Goal: Transaction & Acquisition: Purchase product/service

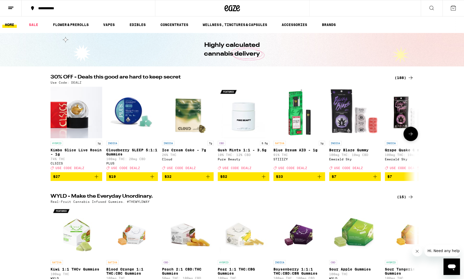
click at [411, 136] on icon at bounding box center [410, 134] width 4 height 4
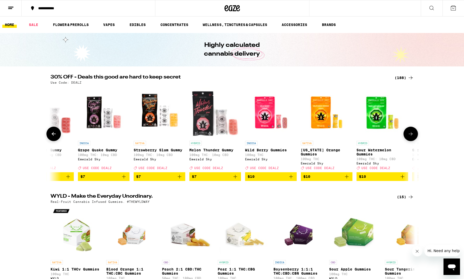
click at [411, 136] on icon at bounding box center [410, 134] width 4 height 4
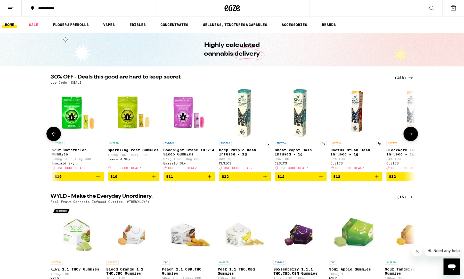
scroll to position [0, 613]
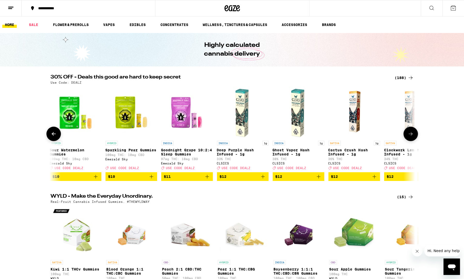
click at [411, 136] on icon at bounding box center [410, 134] width 4 height 4
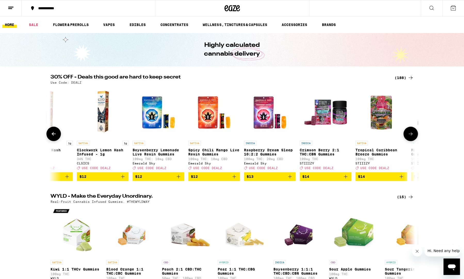
click at [411, 136] on icon at bounding box center [410, 134] width 4 height 4
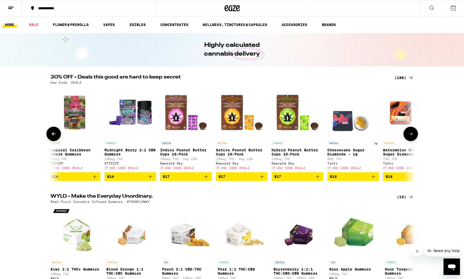
click at [411, 136] on icon at bounding box center [410, 134] width 4 height 4
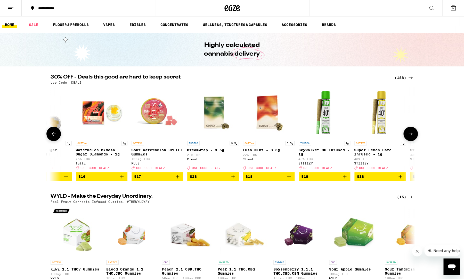
click at [411, 136] on icon at bounding box center [410, 134] width 4 height 4
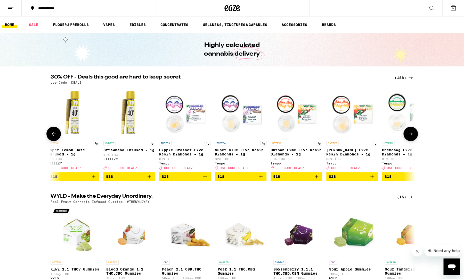
click at [411, 136] on icon at bounding box center [410, 134] width 4 height 4
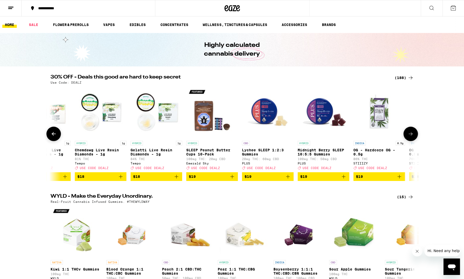
click at [411, 136] on icon at bounding box center [410, 134] width 4 height 4
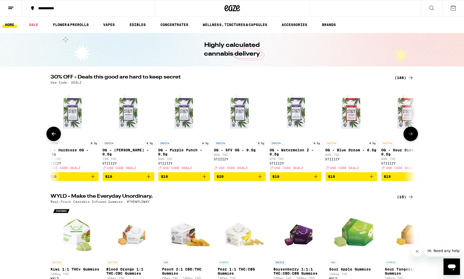
click at [411, 136] on icon at bounding box center [410, 134] width 4 height 4
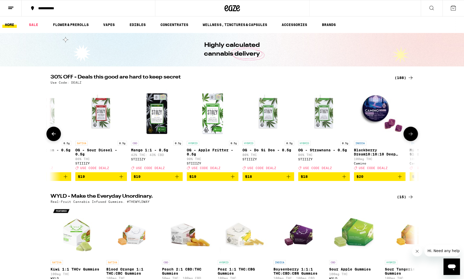
click at [411, 136] on icon at bounding box center [410, 134] width 4 height 4
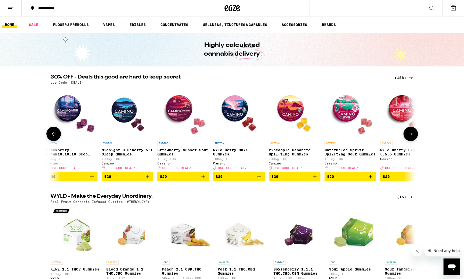
click at [411, 136] on icon at bounding box center [410, 134] width 4 height 4
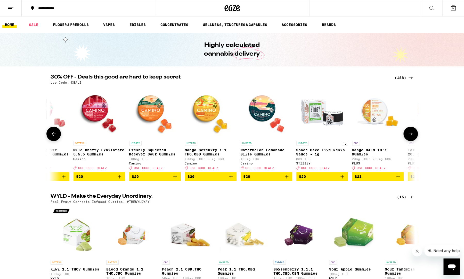
click at [411, 136] on icon at bounding box center [410, 134] width 4 height 4
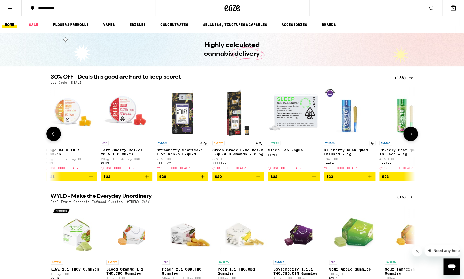
scroll to position [0, 3681]
click at [411, 136] on icon at bounding box center [410, 134] width 4 height 4
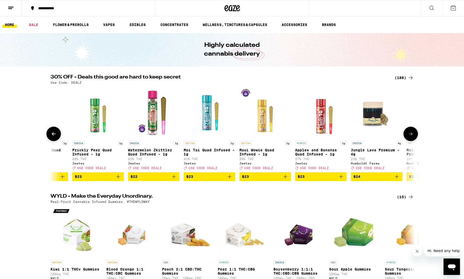
click at [411, 136] on icon at bounding box center [410, 134] width 4 height 4
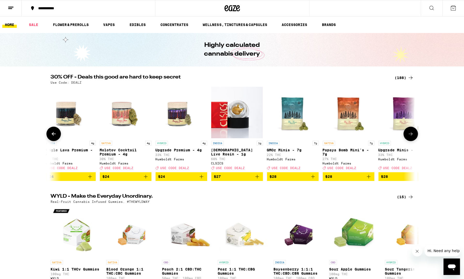
scroll to position [0, 4295]
click at [411, 136] on icon at bounding box center [410, 134] width 4 height 4
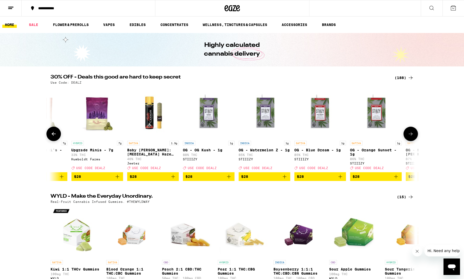
click at [411, 136] on icon at bounding box center [410, 134] width 4 height 4
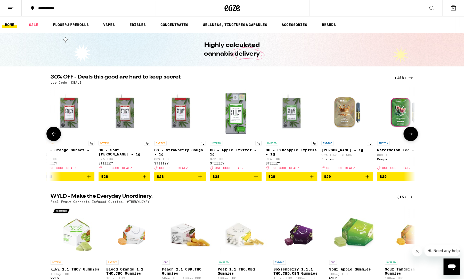
click at [411, 136] on icon at bounding box center [410, 134] width 4 height 4
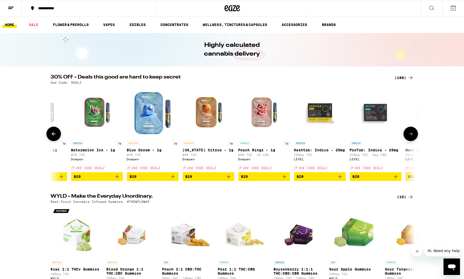
scroll to position [0, 5215]
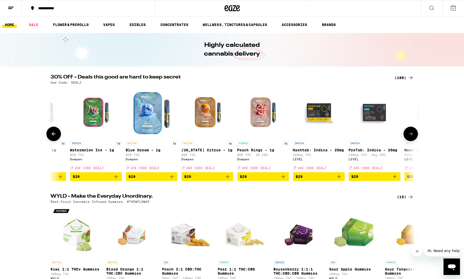
click at [411, 136] on icon at bounding box center [410, 134] width 4 height 4
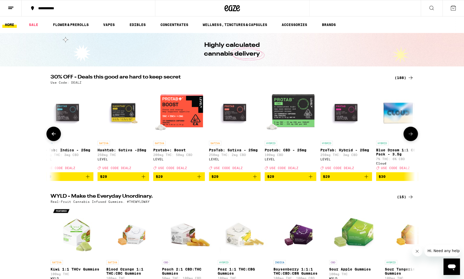
click at [411, 136] on icon at bounding box center [410, 134] width 4 height 4
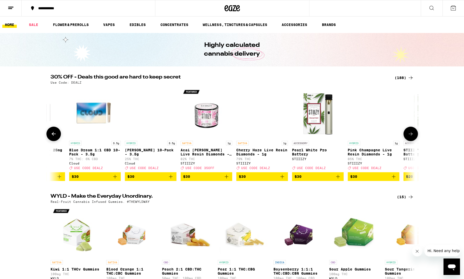
click at [411, 136] on icon at bounding box center [410, 134] width 4 height 4
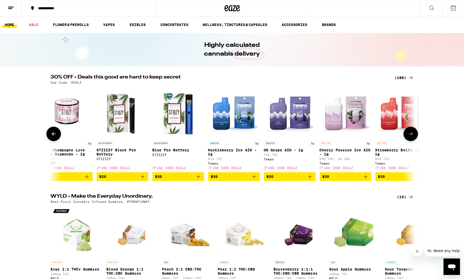
scroll to position [0, 6136]
click at [413, 137] on icon at bounding box center [410, 134] width 6 height 6
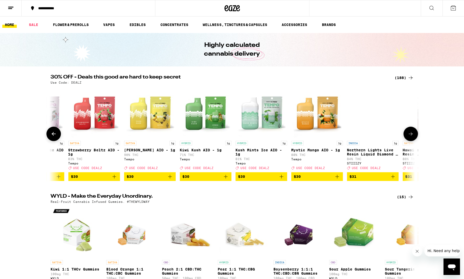
scroll to position [0, 6443]
click at [171, 180] on icon "Add to bag" at bounding box center [170, 177] width 6 height 6
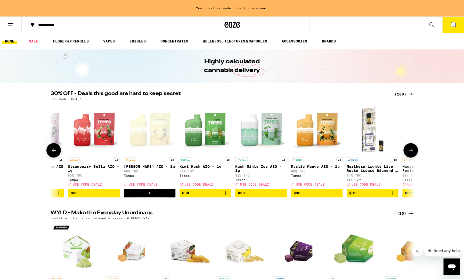
click at [114, 195] on icon "Add to bag" at bounding box center [114, 194] width 4 height 4
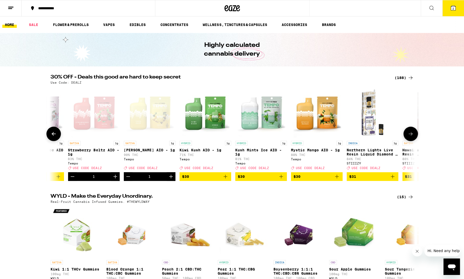
click at [337, 179] on icon "Add to bag" at bounding box center [337, 177] width 4 height 4
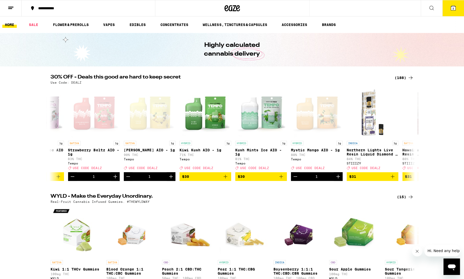
click at [457, 8] on button "3" at bounding box center [453, 8] width 22 height 16
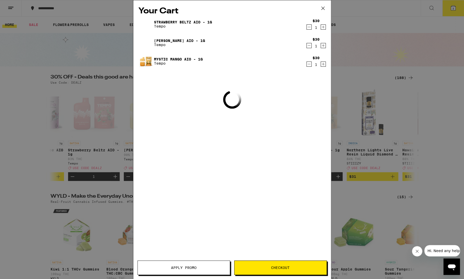
scroll to position [0, 6443]
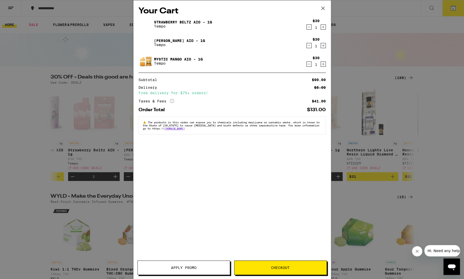
click at [188, 269] on span "Apply Promo" at bounding box center [184, 268] width 26 height 4
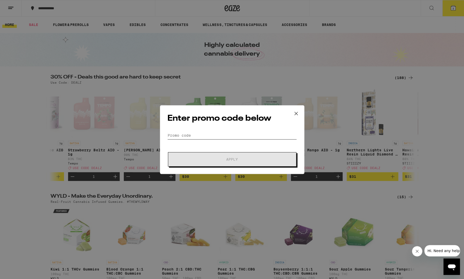
click at [218, 133] on input "Promo Code" at bounding box center [231, 136] width 129 height 8
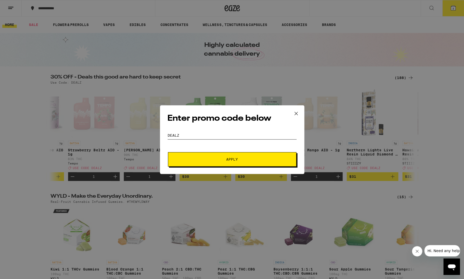
type input "DEALZ"
click at [232, 158] on span "Apply" at bounding box center [232, 160] width 12 height 4
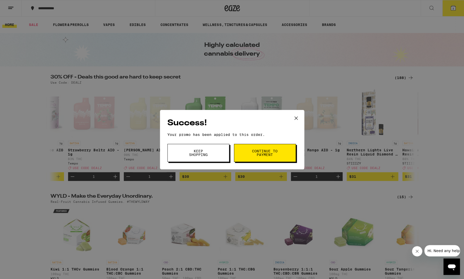
click at [268, 154] on span "Continue to payment" at bounding box center [265, 153] width 26 height 7
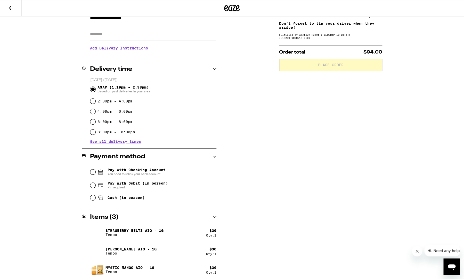
scroll to position [85, 0]
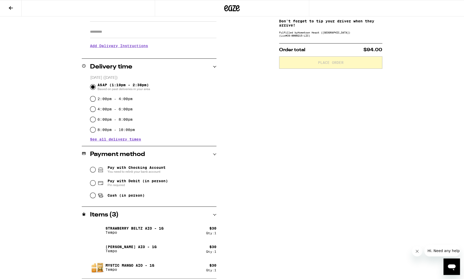
click at [127, 198] on span "Cash (in person)" at bounding box center [125, 196] width 37 height 4
click at [95, 198] on input "Cash (in person)" at bounding box center [92, 195] width 5 height 5
radio input "true"
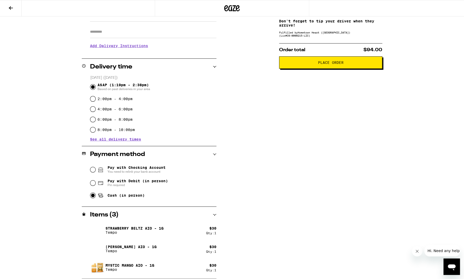
scroll to position [0, 0]
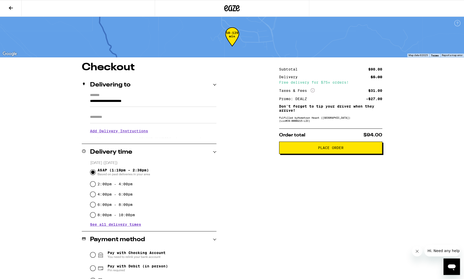
click at [361, 154] on button "Place Order" at bounding box center [330, 148] width 103 height 12
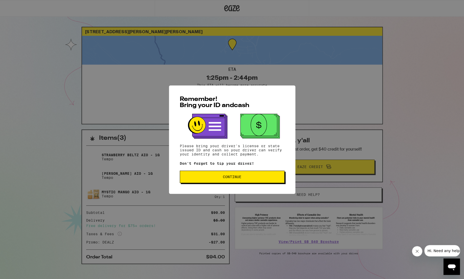
click at [257, 185] on div "Remember! Bring your ID and cash Please bring your driver's license or state is…" at bounding box center [232, 140] width 126 height 109
click at [259, 181] on button "Continue" at bounding box center [232, 177] width 105 height 12
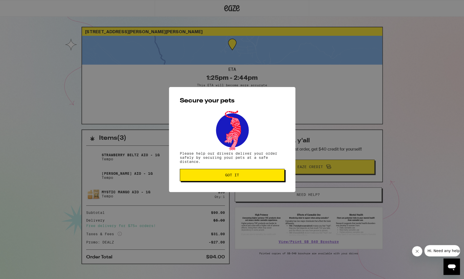
click at [259, 181] on button "Got it" at bounding box center [232, 175] width 105 height 12
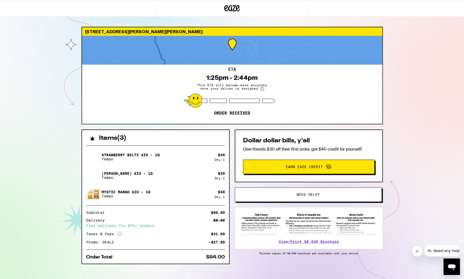
click at [435, 112] on div "312 Tharp Dr Moraga 94556 ETA 1:25pm - 2:44pm This ETA will become more accurat…" at bounding box center [232, 142] width 464 height 285
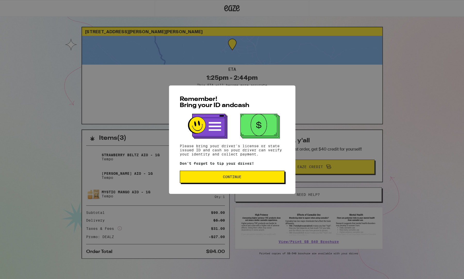
click at [253, 174] on button "Continue" at bounding box center [232, 177] width 105 height 12
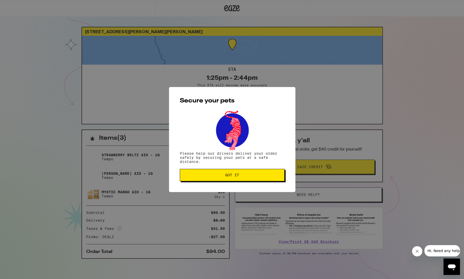
click at [267, 174] on button "Got it" at bounding box center [232, 175] width 105 height 12
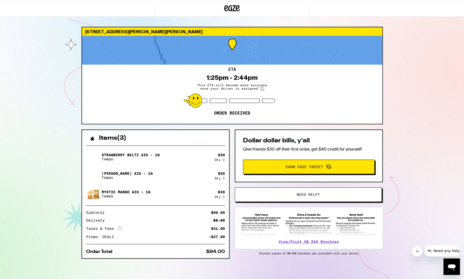
click at [432, 74] on div "312 Tharp Dr Moraga 94556 ETA 1:25pm - 2:44pm This ETA will become more accurat…" at bounding box center [232, 140] width 464 height 281
click at [411, 43] on div "312 Tharp Dr Moraga 94556 ETA 1:25pm - 2:44pm This ETA will become more accurat…" at bounding box center [232, 140] width 464 height 281
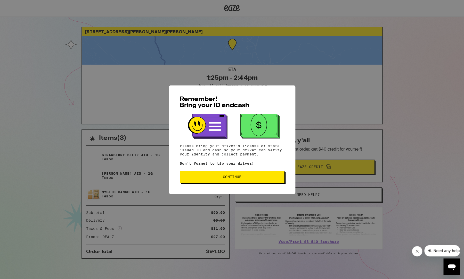
click at [224, 182] on button "Continue" at bounding box center [232, 177] width 105 height 12
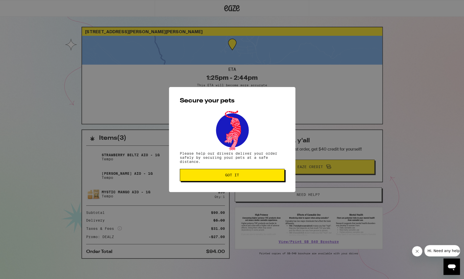
click at [224, 182] on button "Got it" at bounding box center [232, 175] width 105 height 12
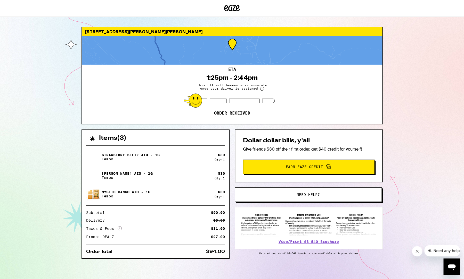
click at [331, 92] on div "ETA 1:25pm - 2:44pm This ETA will become more accurate once your driver is assi…" at bounding box center [232, 94] width 300 height 59
drag, startPoint x: 402, startPoint y: 30, endPoint x: 359, endPoint y: 17, distance: 45.5
click at [402, 30] on div "312 Tharp Dr Moraga 94556 ETA 1:25pm - 2:44pm This ETA will become more accurat…" at bounding box center [232, 140] width 464 height 281
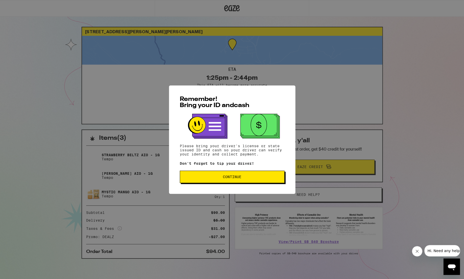
click at [261, 181] on button "Continue" at bounding box center [232, 177] width 105 height 12
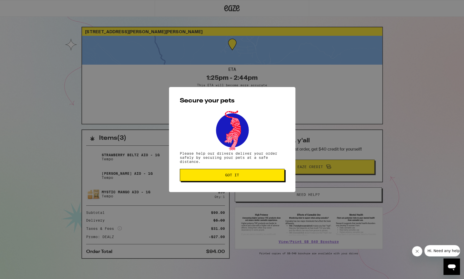
click at [261, 181] on button "Got it" at bounding box center [232, 175] width 105 height 12
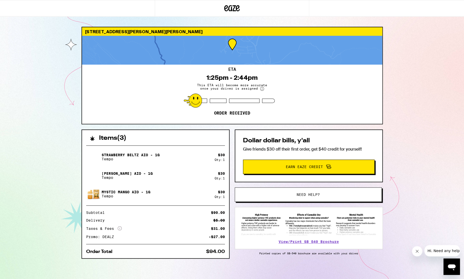
click at [327, 77] on div "ETA 1:25pm - 2:44pm This ETA will become more accurate once your driver is assi…" at bounding box center [232, 94] width 300 height 59
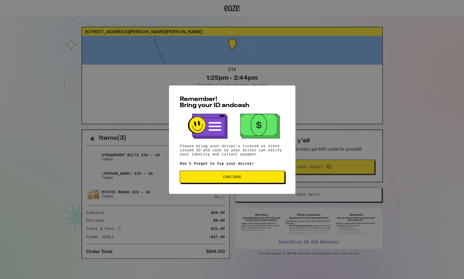
click at [243, 185] on div "Remember! Bring your ID and cash Please bring your driver's license or state is…" at bounding box center [232, 140] width 126 height 109
click at [218, 177] on span "Continue" at bounding box center [232, 177] width 96 height 4
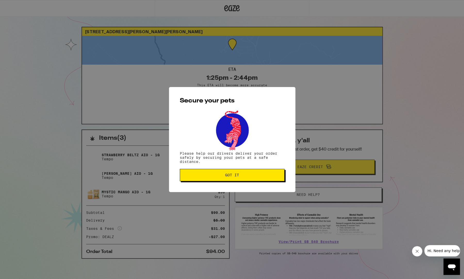
click at [203, 184] on div "Secure your pets Please help our drivers deliver your order safely by securing …" at bounding box center [232, 139] width 126 height 105
click at [206, 178] on button "Got it" at bounding box center [232, 175] width 105 height 12
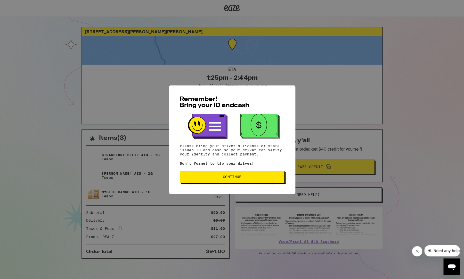
click at [272, 173] on button "Continue" at bounding box center [232, 177] width 105 height 12
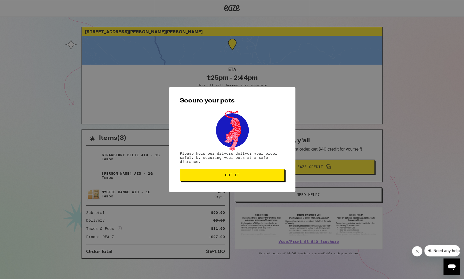
click at [272, 177] on span "Got it" at bounding box center [232, 176] width 96 height 4
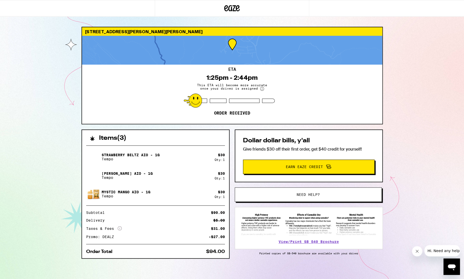
click at [320, 227] on img at bounding box center [308, 225] width 137 height 24
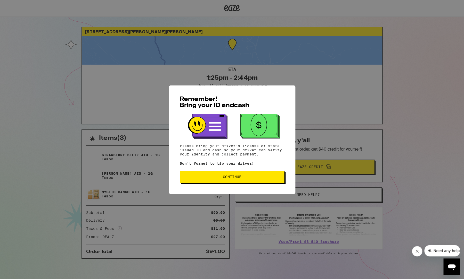
click at [246, 180] on button "Continue" at bounding box center [232, 177] width 105 height 12
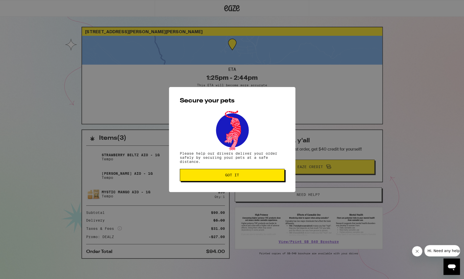
click at [246, 180] on button "Got it" at bounding box center [232, 175] width 105 height 12
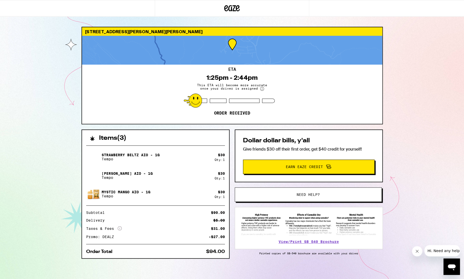
click at [341, 54] on div at bounding box center [232, 50] width 300 height 29
